Goal: Task Accomplishment & Management: Manage account settings

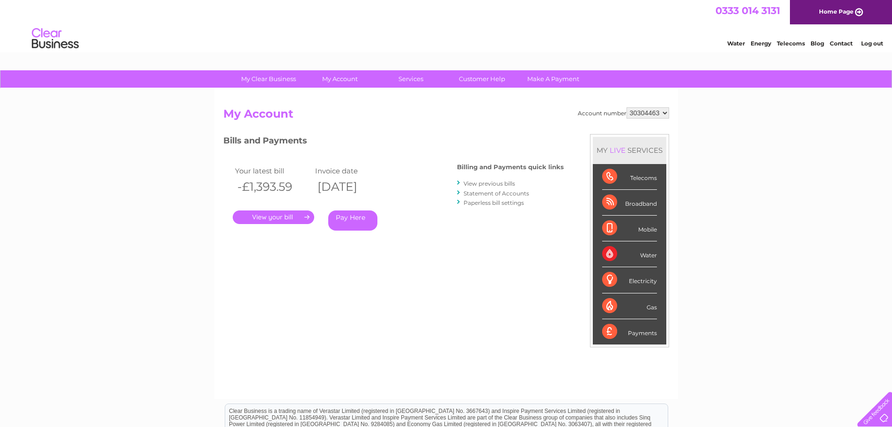
click at [291, 216] on link "." at bounding box center [274, 217] width 82 height 14
click at [489, 192] on link "Statement of Accounts" at bounding box center [497, 193] width 66 height 7
click at [279, 219] on link "." at bounding box center [274, 217] width 82 height 14
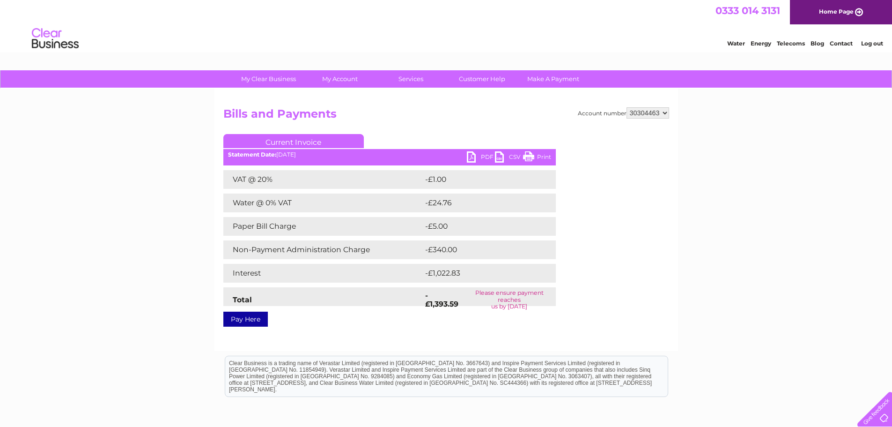
click at [666, 114] on select "30304463" at bounding box center [648, 112] width 43 height 11
click at [298, 141] on link "Current Invoice" at bounding box center [293, 141] width 141 height 14
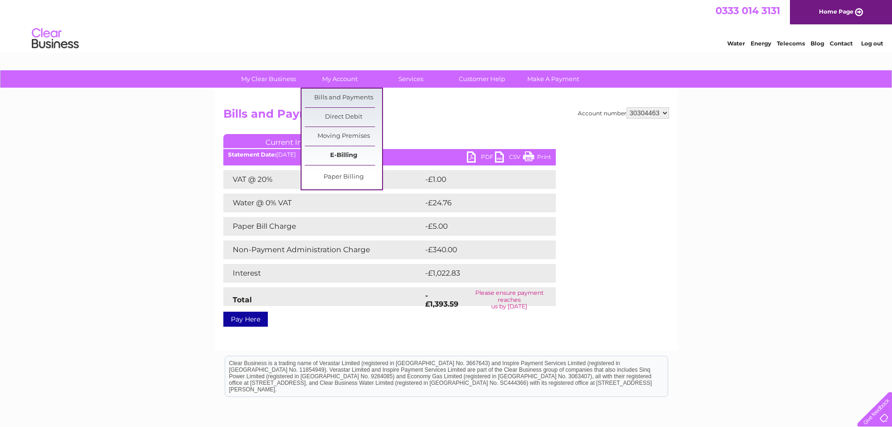
click at [342, 155] on link "E-Billing" at bounding box center [343, 155] width 77 height 19
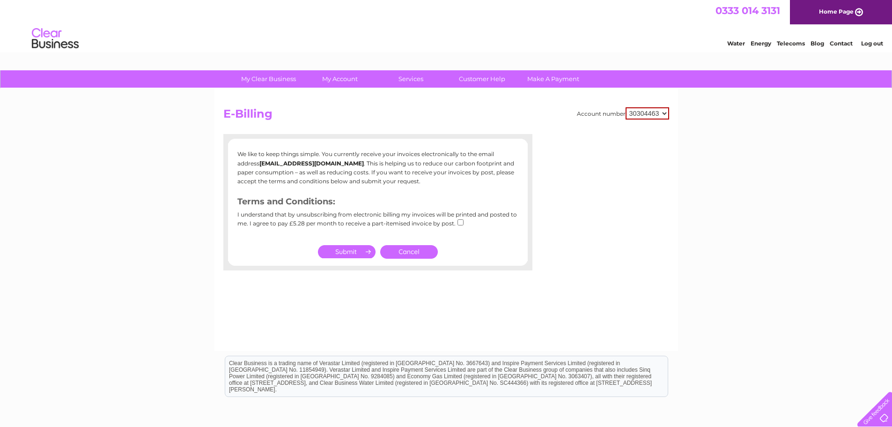
click at [407, 253] on link "Cancel" at bounding box center [409, 252] width 58 height 14
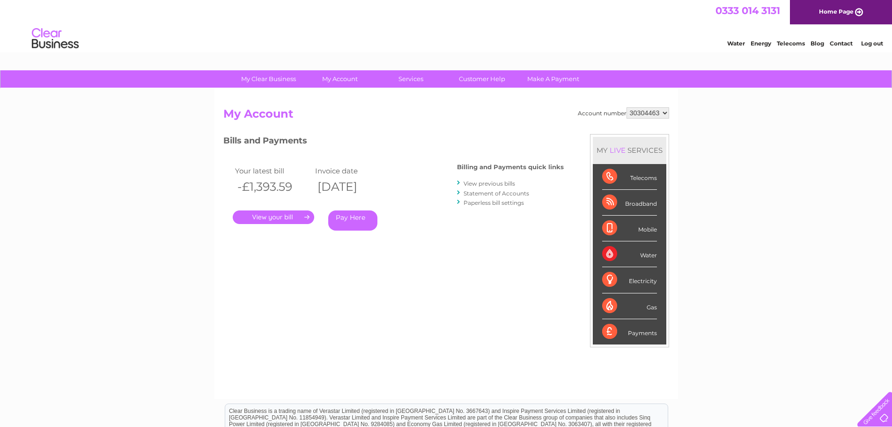
click at [485, 203] on link "Paperless bill settings" at bounding box center [494, 202] width 60 height 7
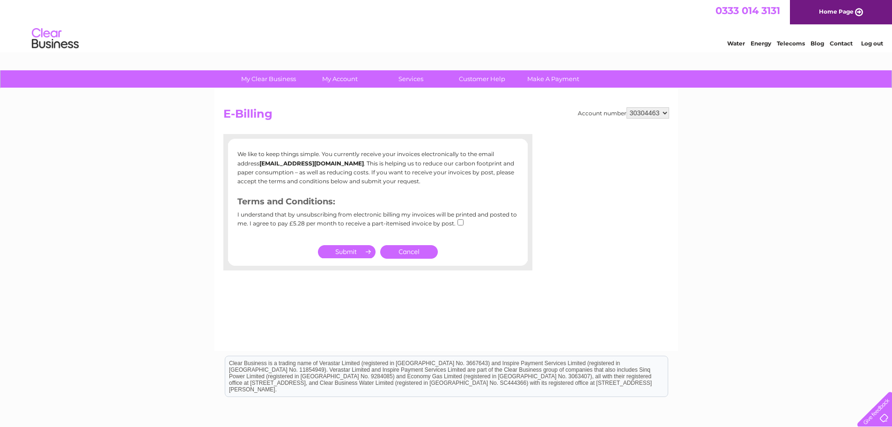
click at [417, 250] on link "Cancel" at bounding box center [409, 252] width 58 height 14
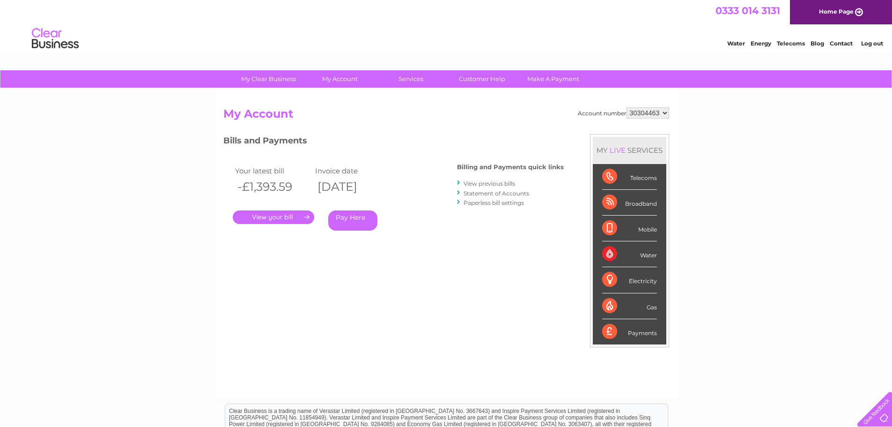
click at [277, 217] on link "." at bounding box center [274, 217] width 82 height 14
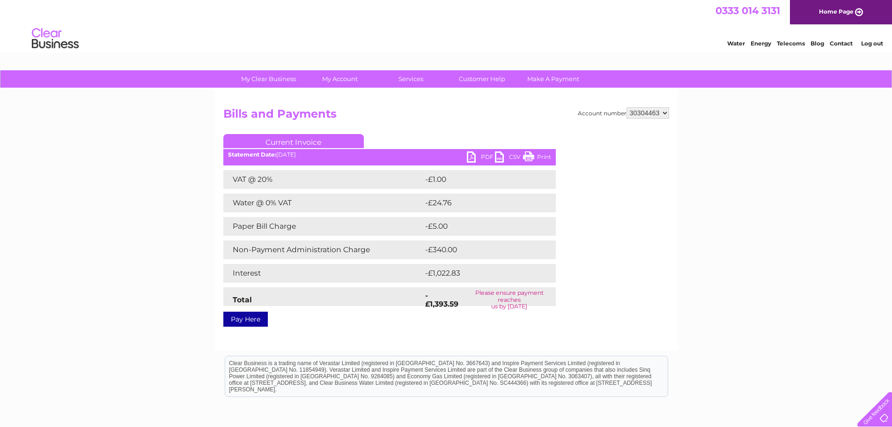
click at [481, 154] on link "PDF" at bounding box center [481, 158] width 28 height 14
